Goal: Transaction & Acquisition: Obtain resource

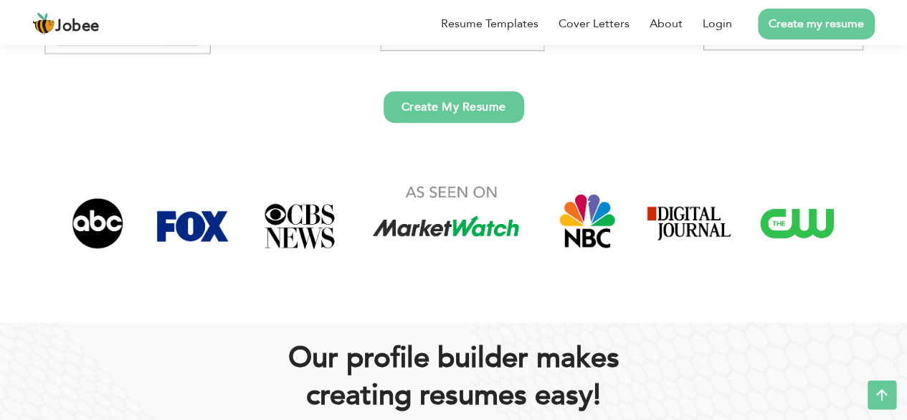
scroll to position [143, 0]
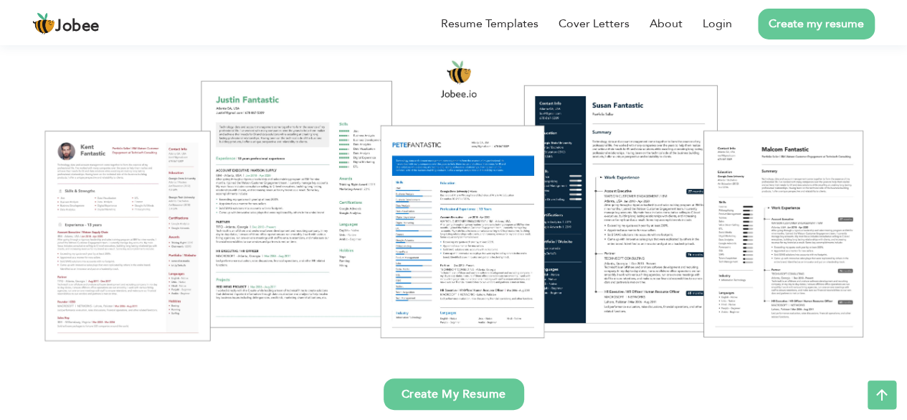
click at [470, 214] on div at bounding box center [454, 199] width 886 height 313
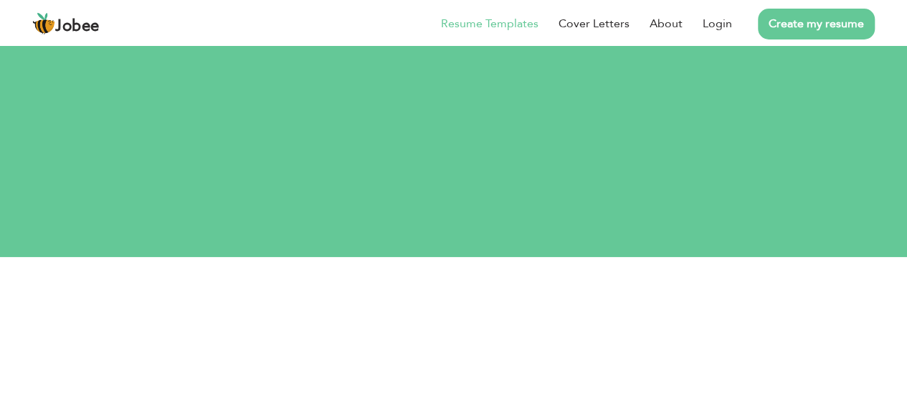
click at [473, 23] on link "Resume Templates" at bounding box center [490, 23] width 98 height 17
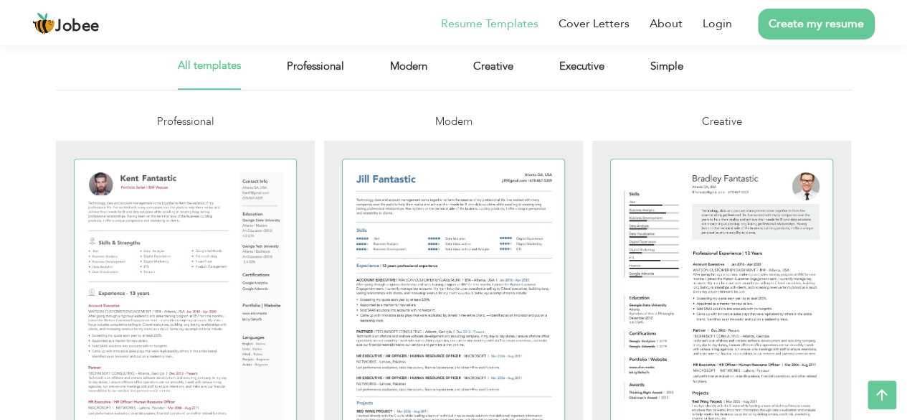
scroll to position [215, 0]
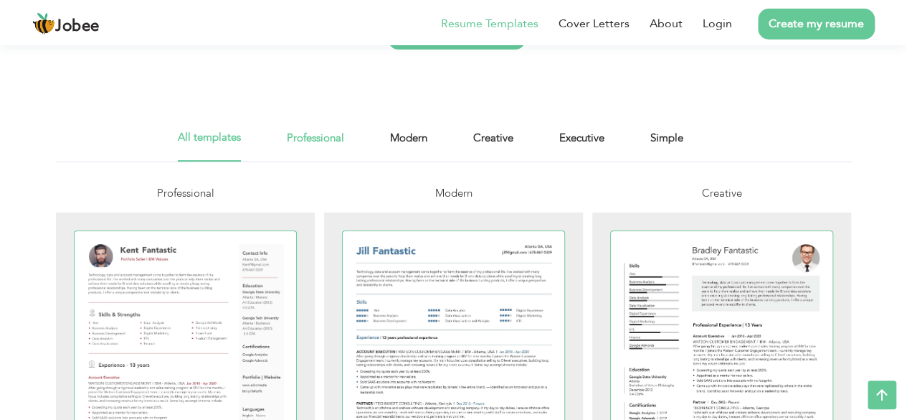
click at [295, 143] on link "Professional" at bounding box center [315, 145] width 57 height 32
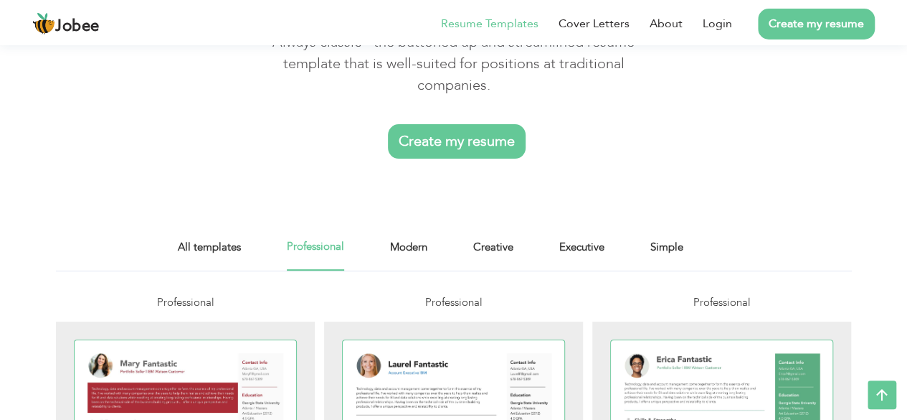
scroll to position [359, 0]
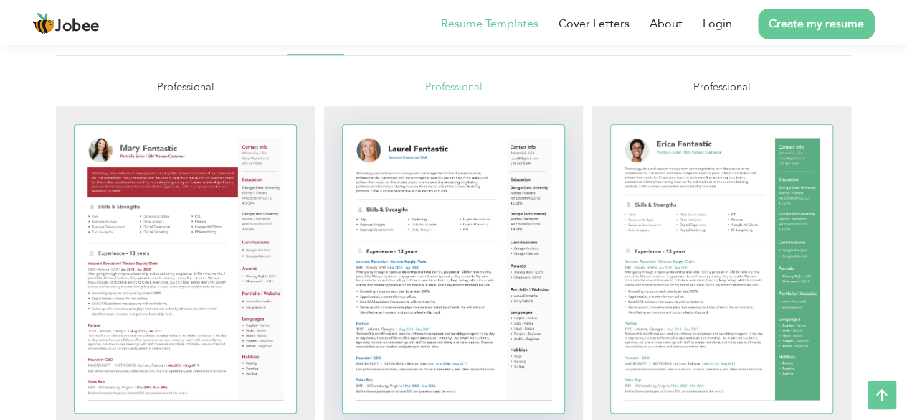
click at [437, 235] on div at bounding box center [454, 269] width 222 height 288
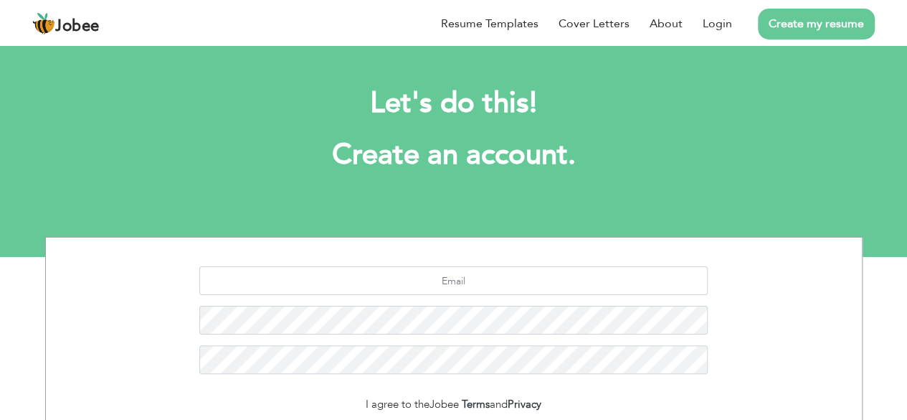
click at [472, 104] on h2 "Let's do this!" at bounding box center [454, 103] width 775 height 37
click at [427, 100] on h2 "Let's do this!" at bounding box center [454, 103] width 775 height 37
click at [420, 158] on h1 "Create an account." at bounding box center [454, 154] width 775 height 37
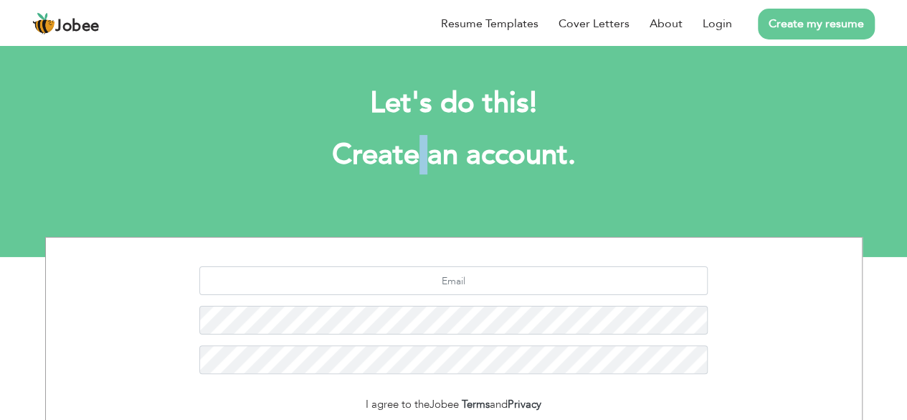
click at [420, 158] on h1 "Create an account." at bounding box center [454, 154] width 775 height 37
click at [460, 158] on h1 "Create an account." at bounding box center [454, 154] width 775 height 37
click at [501, 157] on h1 "Create an account." at bounding box center [454, 154] width 775 height 37
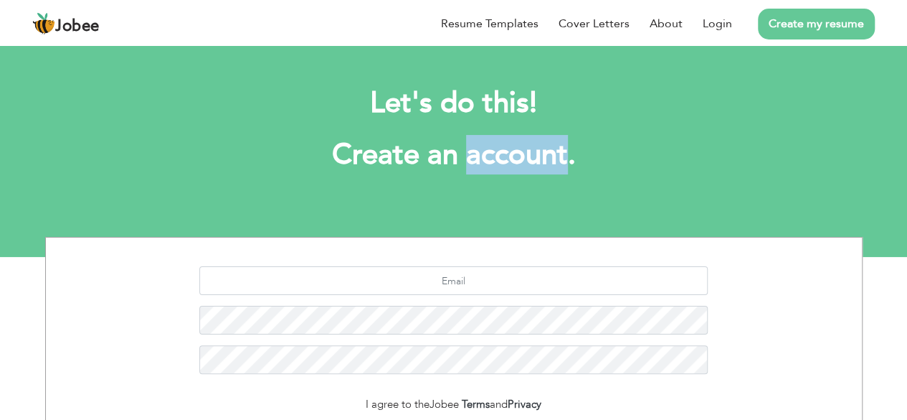
click at [501, 157] on h1 "Create an account." at bounding box center [454, 154] width 775 height 37
click at [533, 154] on h1 "Create an account." at bounding box center [454, 154] width 775 height 37
